Goal: Task Accomplishment & Management: Manage account settings

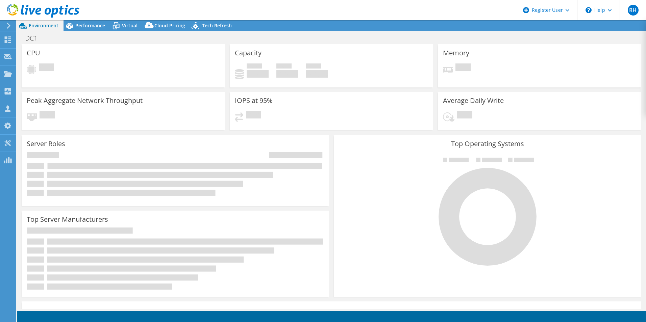
select select "USD"
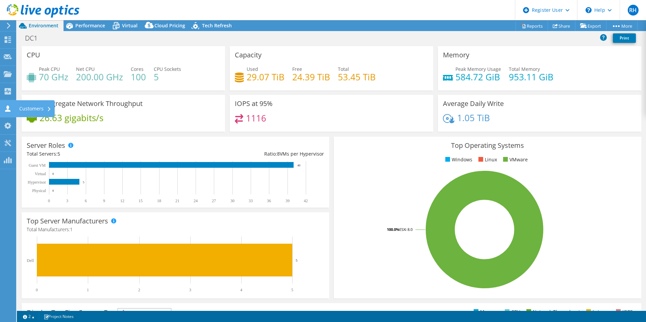
click at [9, 112] on use at bounding box center [7, 108] width 5 height 6
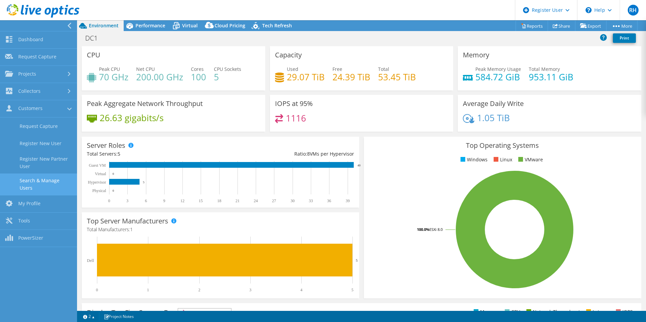
click at [42, 181] on link "Search & Manage Users" at bounding box center [38, 185] width 77 height 22
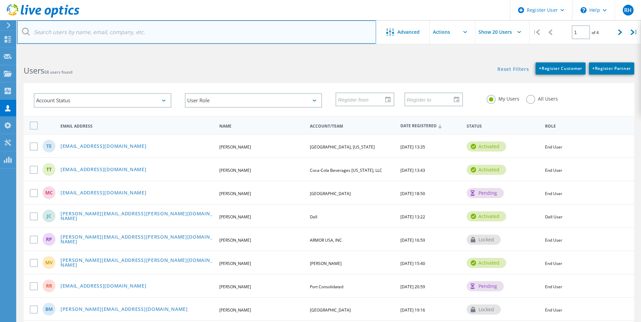
click at [165, 30] on input "text" at bounding box center [196, 32] width 359 height 24
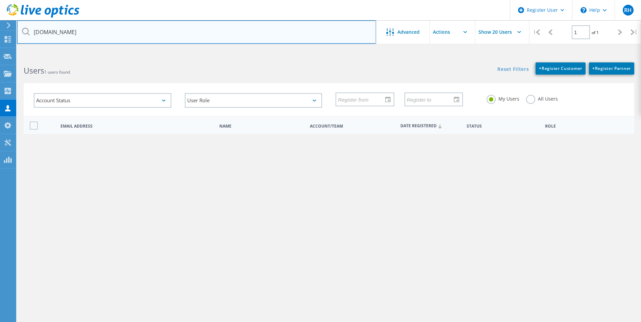
type input "[DOMAIN_NAME]"
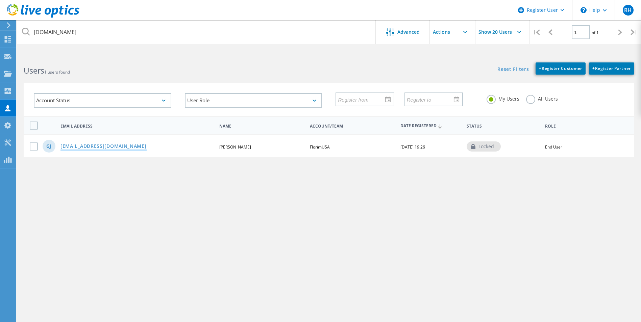
click at [99, 147] on link "[EMAIL_ADDRESS][DOMAIN_NAME]" at bounding box center [103, 147] width 86 height 6
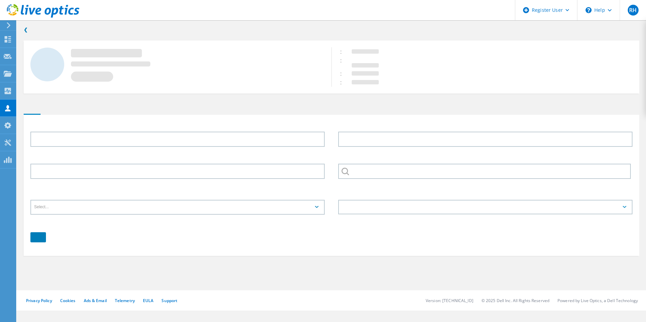
type input "[PERSON_NAME]"
type input "FlorimUSA"
type input "English"
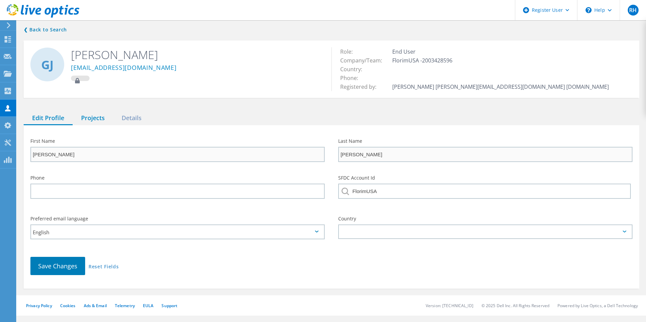
click at [97, 117] on div "Projects" at bounding box center [93, 119] width 41 height 14
